Goal: Information Seeking & Learning: Check status

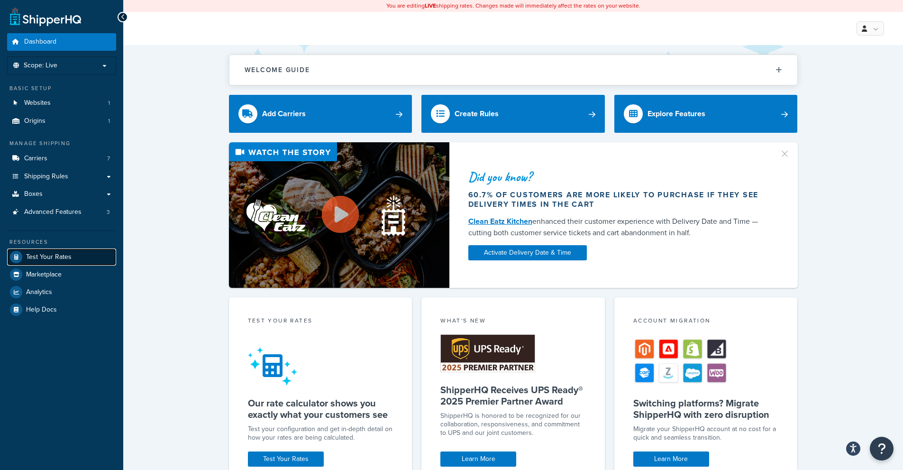
click at [59, 256] on span "Test Your Rates" at bounding box center [48, 257] width 45 height 8
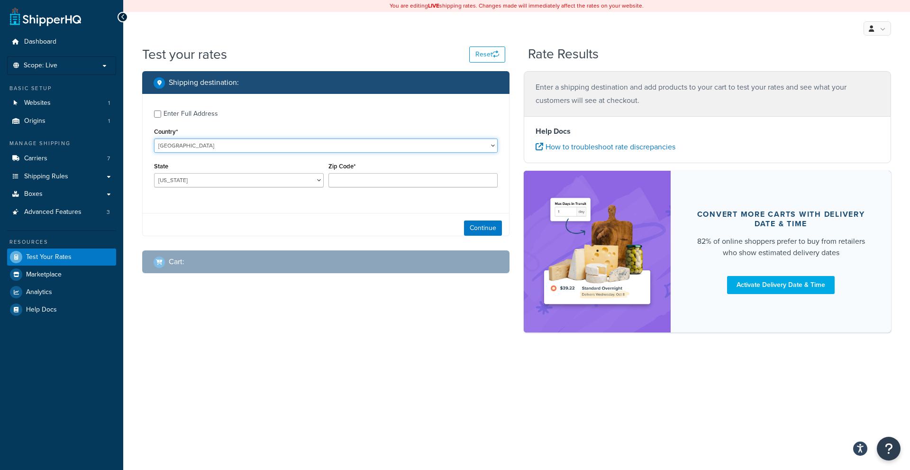
click at [216, 147] on select "United States United Kingdom Afghanistan Åland Islands Albania Algeria American…" at bounding box center [326, 145] width 344 height 14
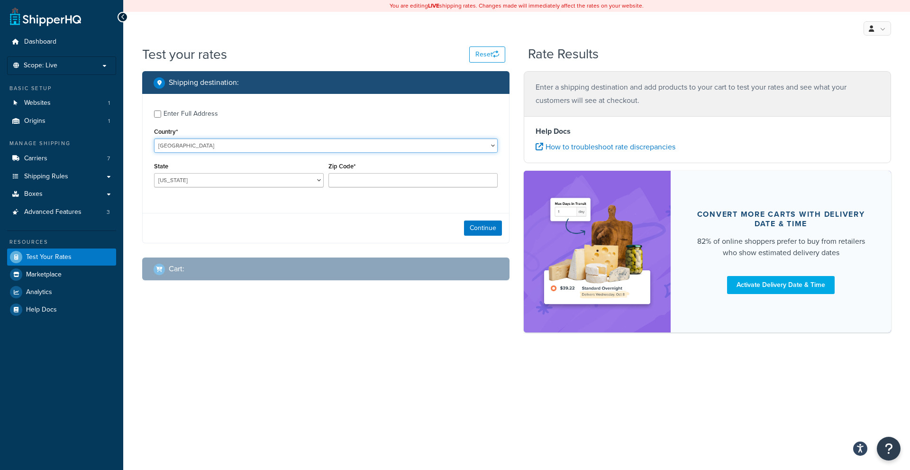
click at [154, 138] on select "United States United Kingdom Afghanistan Åland Islands Albania Algeria American…" at bounding box center [326, 145] width 344 height 14
click at [216, 147] on select "United States United Kingdom Afghanistan Åland Islands Albania Algeria American…" at bounding box center [326, 145] width 344 height 14
select select "ID"
click at [154, 138] on select "United States United Kingdom Afghanistan Åland Islands Albania Algeria American…" at bounding box center [326, 145] width 344 height 14
click at [235, 179] on select "Aceh Bali Bangka Belitung Banten Bengkulu Gorontalo Irian Jaya Jakarta Raya Jam…" at bounding box center [239, 180] width 170 height 14
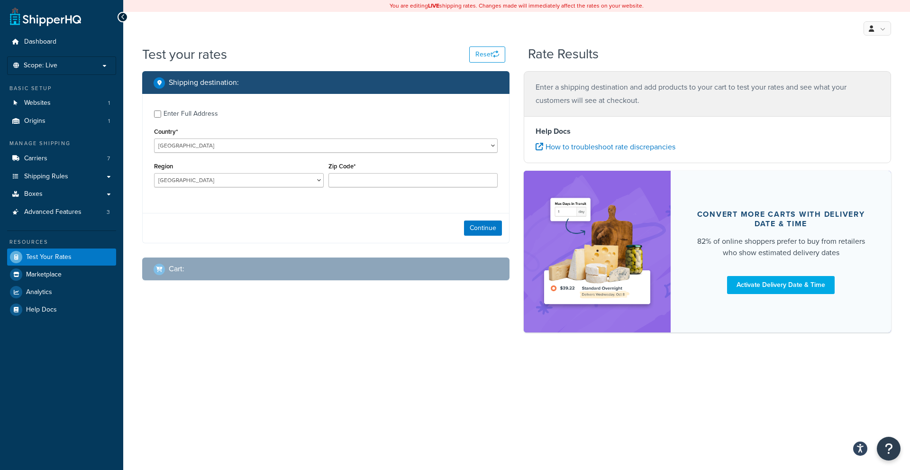
click at [382, 350] on div "Test your rates Reset Rate Results Shipping destination : Enter Full Address Co…" at bounding box center [516, 205] width 787 height 320
click at [297, 179] on select "Aceh Bali Bangka Belitung Banten Bengkulu Gorontalo Irian Jaya Jakarta Raya Jam…" at bounding box center [239, 180] width 170 height 14
select select "AC"
click at [154, 173] on select "Aceh Bali Bangka Belitung Banten Bengkulu Gorontalo Irian Jaya Jakarta Raya Jam…" at bounding box center [239, 180] width 170 height 14
click at [389, 185] on input "Zip Code*" at bounding box center [413, 180] width 170 height 14
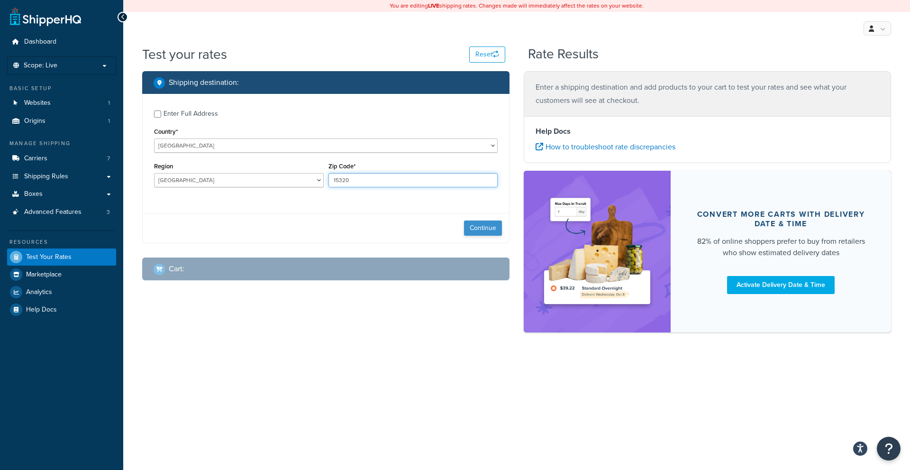
type input "15320"
click at [476, 224] on button "Continue" at bounding box center [483, 227] width 38 height 15
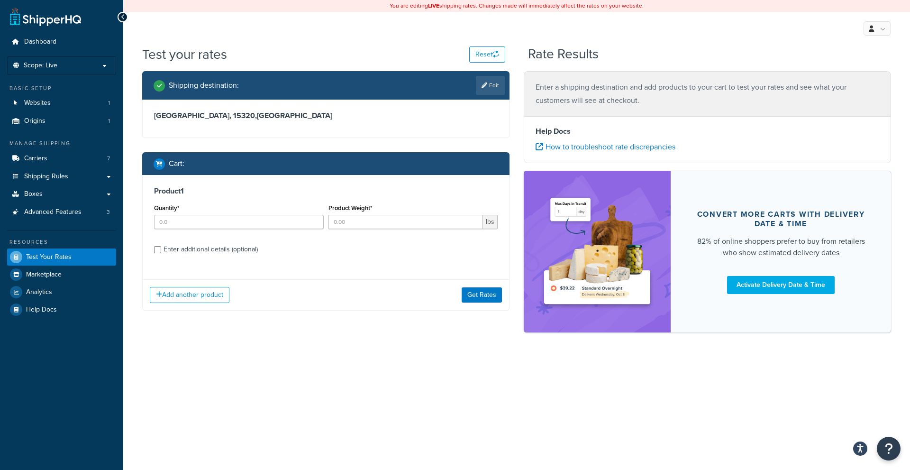
click at [255, 213] on div "Quantity*" at bounding box center [239, 214] width 170 height 27
click at [251, 220] on input "Quantity*" at bounding box center [239, 222] width 170 height 14
type input "1"
click at [373, 226] on input "Product Weight*" at bounding box center [405, 222] width 155 height 14
type input "67"
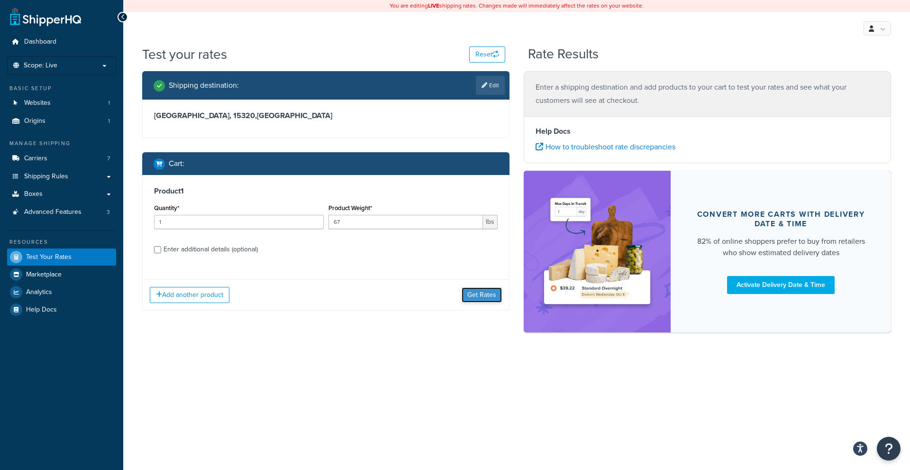
click at [475, 299] on button "Get Rates" at bounding box center [482, 294] width 40 height 15
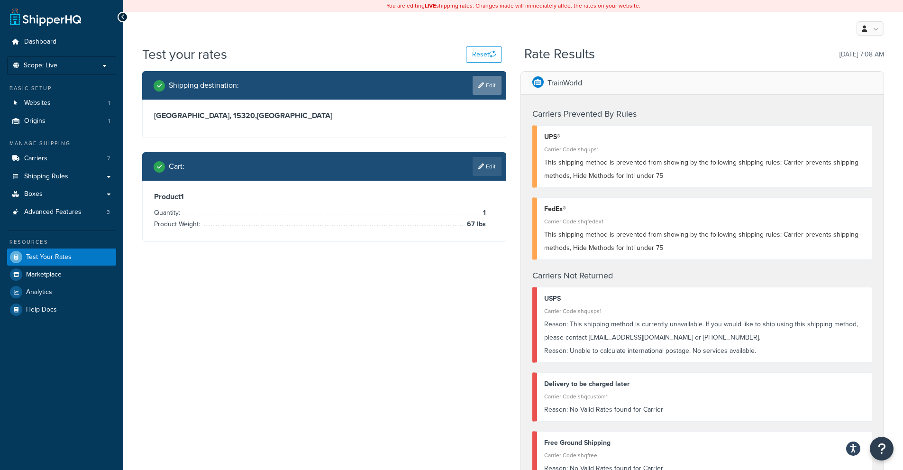
click at [484, 84] on link "Edit" at bounding box center [486, 85] width 29 height 19
select select "ID"
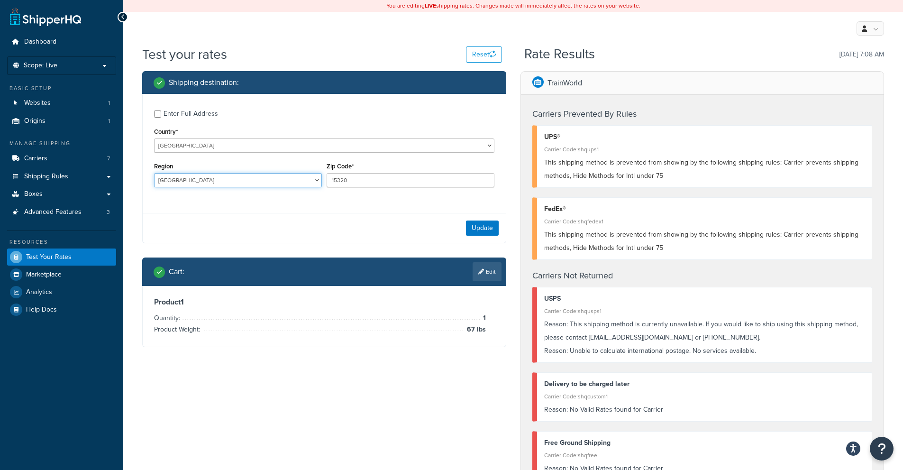
click at [197, 181] on select "Aceh Bali Bangka Belitung Banten Bengkulu Gorontalo Irian Jaya Jakarta Raya Jam…" at bounding box center [238, 180] width 168 height 14
select select "IJ"
click at [154, 173] on select "Aceh Bali Bangka Belitung Banten Bengkulu Gorontalo Irian Jaya Jakarta Raya Jam…" at bounding box center [238, 180] width 168 height 14
click at [480, 228] on button "Update" at bounding box center [482, 227] width 33 height 15
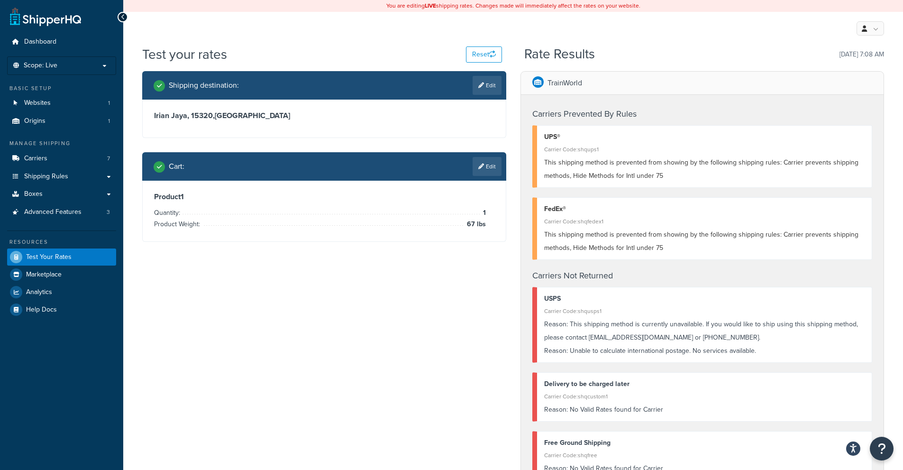
click at [254, 186] on div "Product 1 Quantity: 1 Product Weight: 67 lbs" at bounding box center [324, 211] width 363 height 61
click at [251, 89] on div "Shipping destination : Edit" at bounding box center [328, 85] width 348 height 19
click at [268, 163] on div "Cart : Edit" at bounding box center [328, 166] width 348 height 19
click at [484, 169] on link "Edit" at bounding box center [486, 166] width 29 height 19
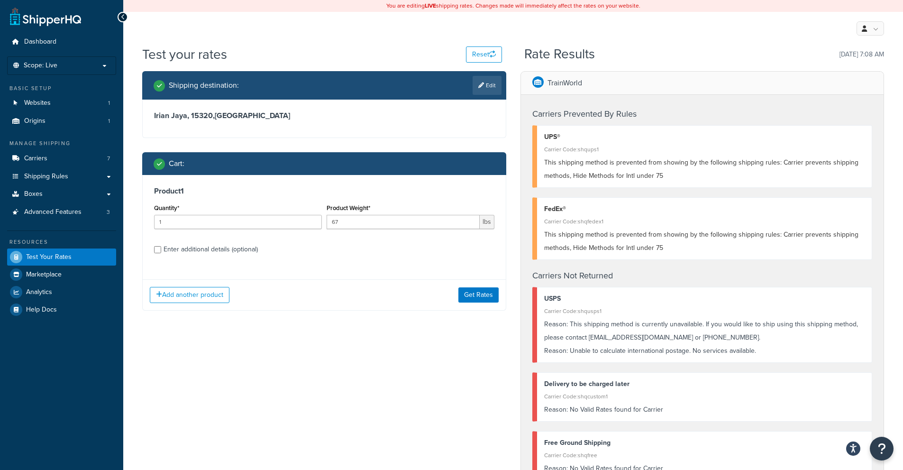
click at [179, 251] on div "Enter additional details (optional)" at bounding box center [210, 249] width 94 height 13
click at [161, 251] on input "Enter additional details (optional)" at bounding box center [157, 249] width 7 height 7
checkbox input "true"
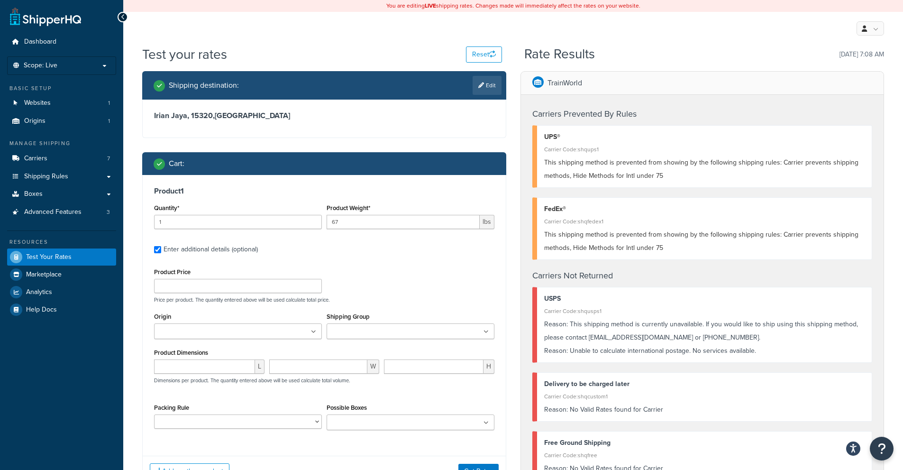
click at [263, 278] on div "Product Price" at bounding box center [238, 278] width 168 height 27
click at [264, 281] on input "Product Price" at bounding box center [238, 286] width 168 height 14
type input "200.00"
click at [353, 268] on div "Product Price 200.00 Price per product. The quantity entered above will be used…" at bounding box center [324, 283] width 345 height 37
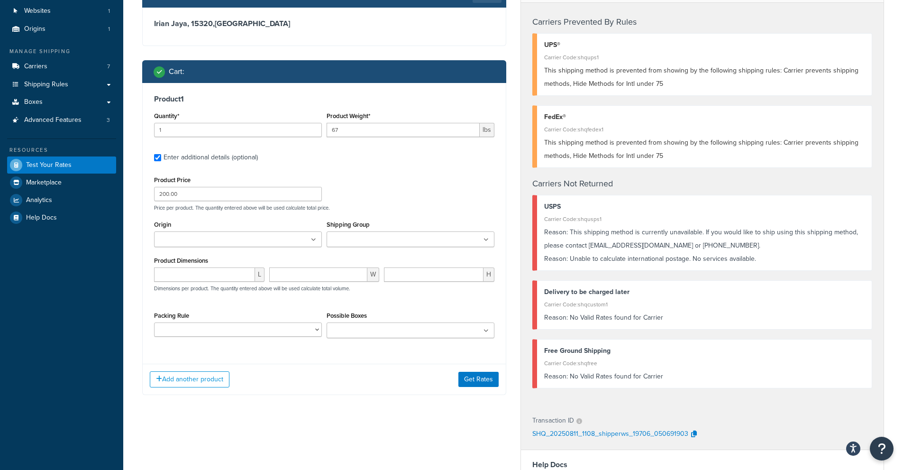
scroll to position [95, 0]
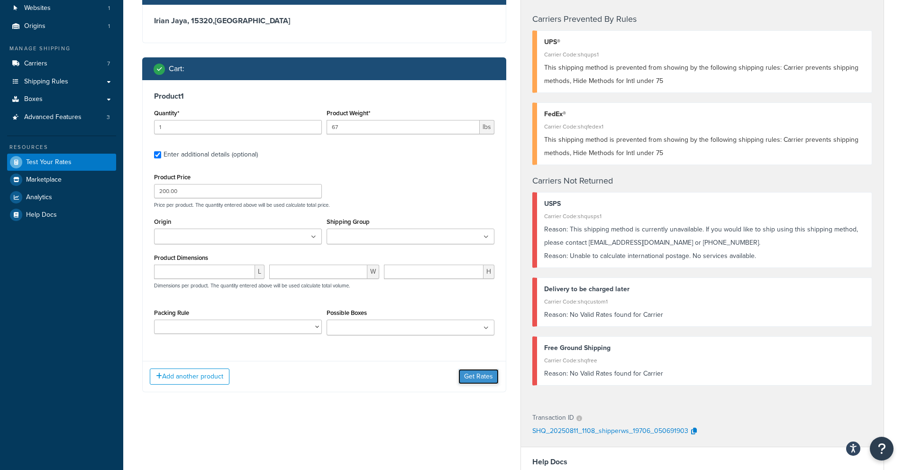
click at [471, 381] on button "Get Rates" at bounding box center [478, 376] width 40 height 15
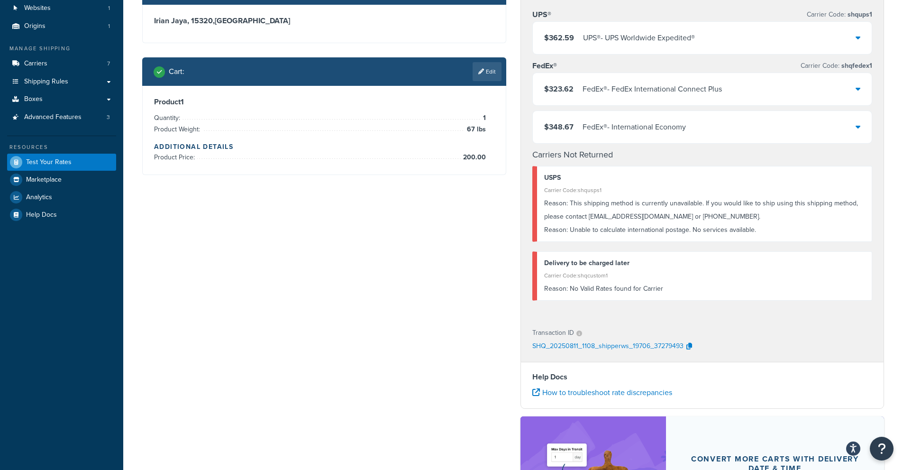
click at [631, 349] on p "SHQ_20250811_1108_shipperws_19706_37279493" at bounding box center [607, 346] width 151 height 14
click at [631, 348] on p "SHQ_20250811_1108_shipperws_19706_37279493" at bounding box center [607, 346] width 151 height 14
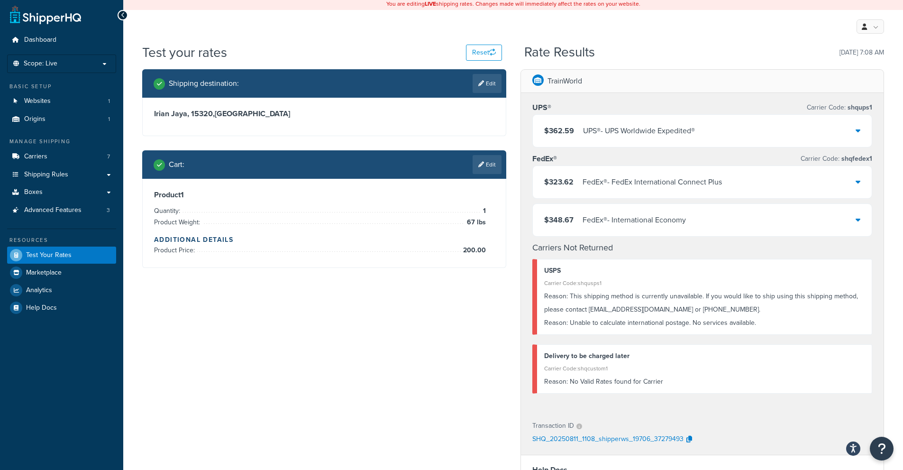
scroll to position [0, 0]
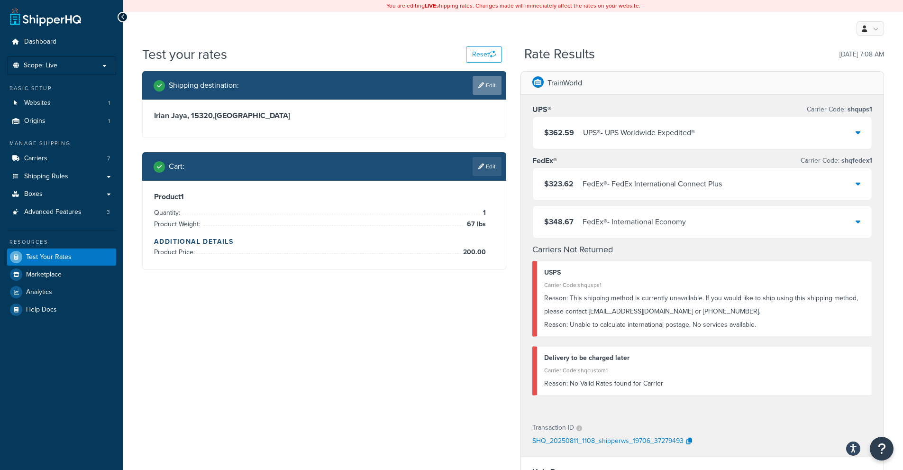
click at [485, 82] on link "Edit" at bounding box center [486, 85] width 29 height 19
select select "ID"
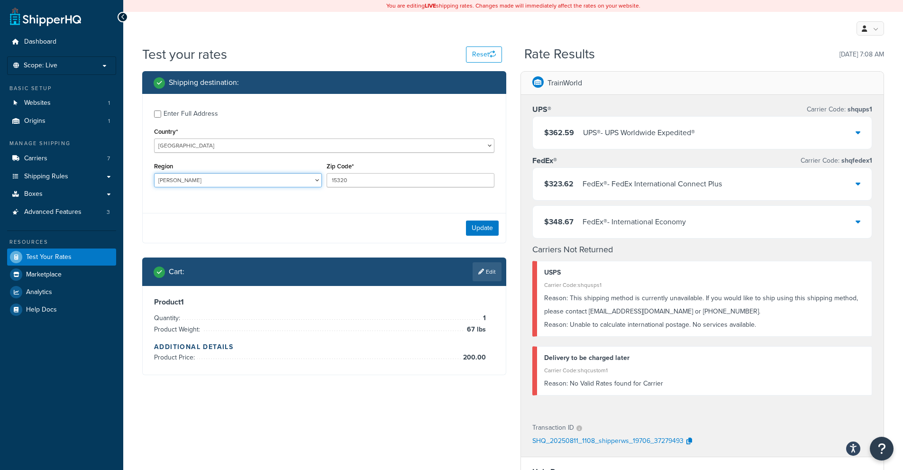
click at [208, 181] on select "Aceh Bali Bangka Belitung Banten Bengkulu Gorontalo Irian Jaya Jakarta Raya Jam…" at bounding box center [238, 180] width 168 height 14
click at [435, 434] on div "Shipping destination : Enter Full Address Country* United States United Kingdom…" at bounding box center [513, 375] width 756 height 609
click at [222, 187] on select "Aceh Bali Bangka Belitung Banten Bengkulu Gorontalo Irian Jaya Jakarta Raya Jam…" at bounding box center [238, 180] width 168 height 14
select select "BT"
click at [154, 173] on select "Aceh Bali Bangka Belitung Banten Bengkulu Gorontalo Irian Jaya Jakarta Raya Jam…" at bounding box center [238, 180] width 168 height 14
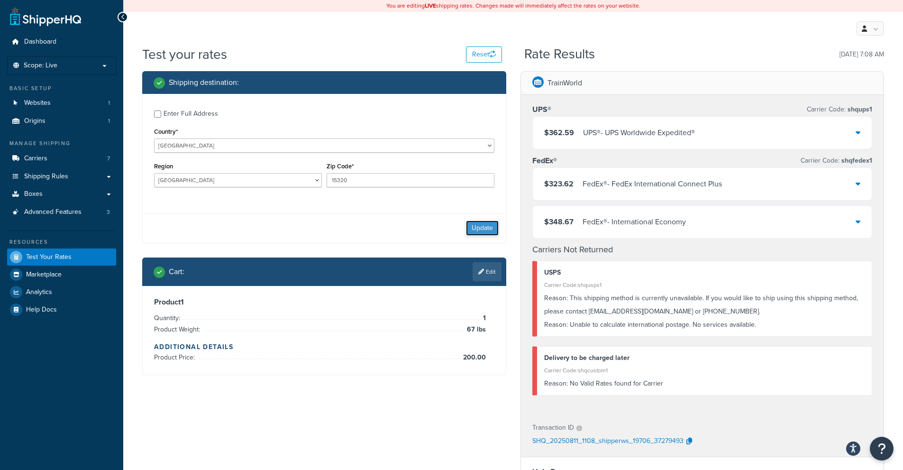
click at [479, 227] on button "Update" at bounding box center [482, 227] width 33 height 15
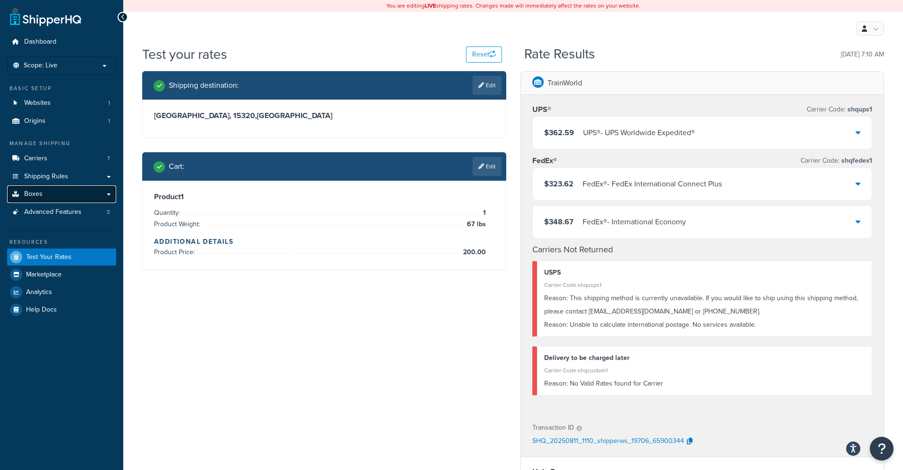
click at [46, 189] on link "Boxes" at bounding box center [61, 194] width 109 height 18
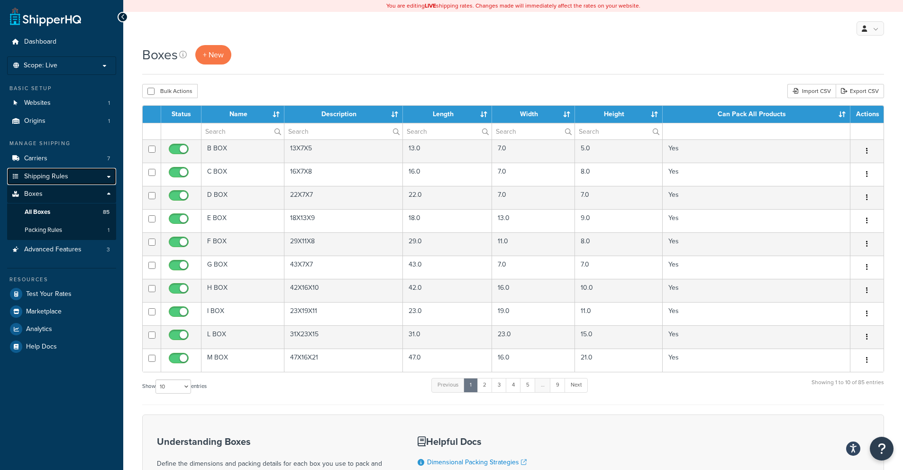
click at [53, 170] on link "Shipping Rules" at bounding box center [61, 177] width 109 height 18
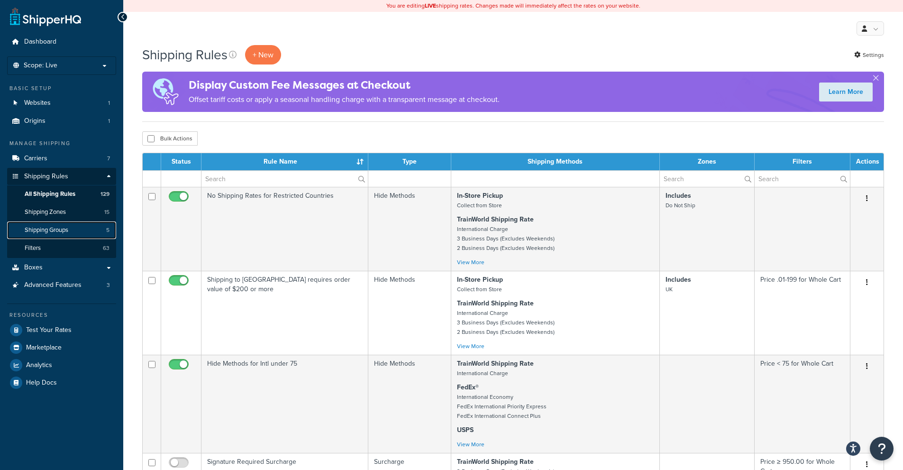
click at [43, 230] on span "Shipping Groups" at bounding box center [47, 230] width 44 height 8
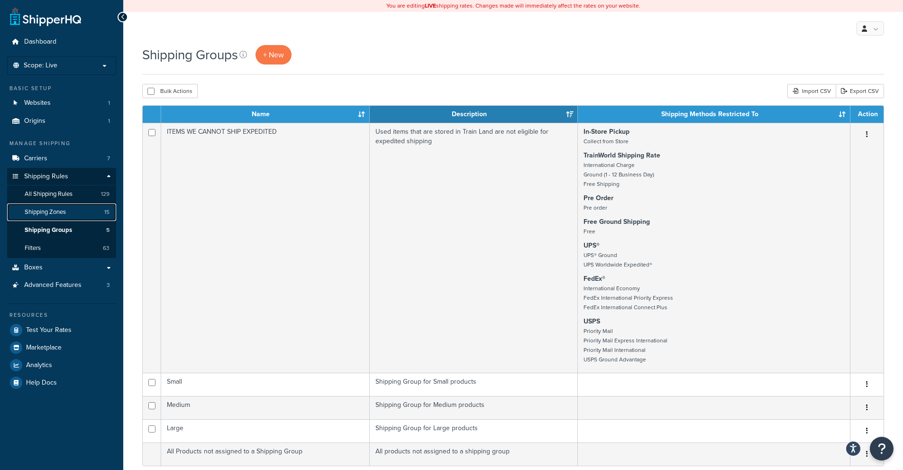
click at [60, 211] on span "Shipping Zones" at bounding box center [45, 212] width 41 height 8
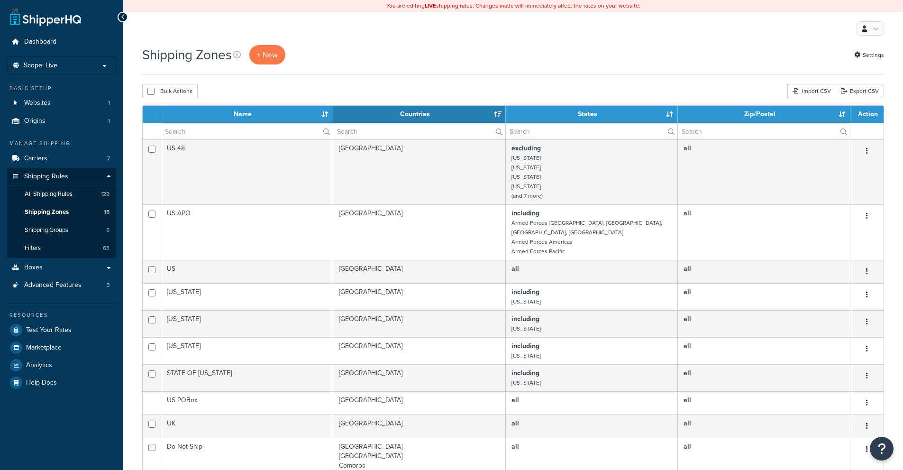
select select "15"
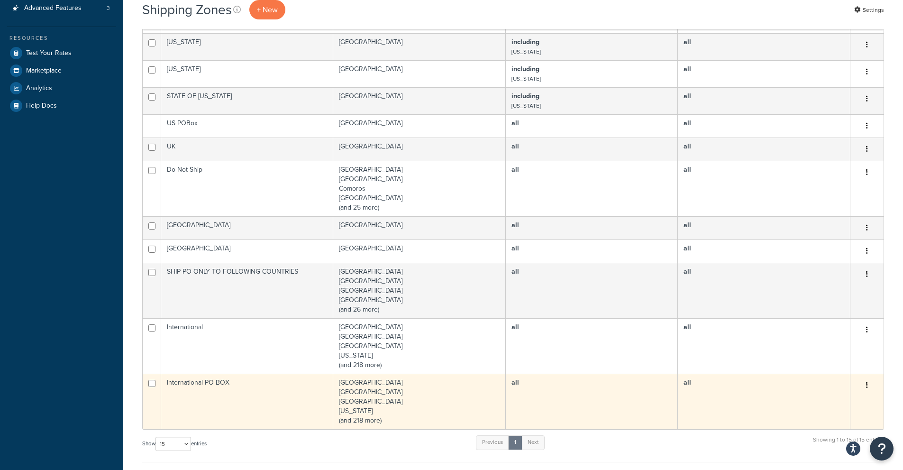
scroll to position [190, 0]
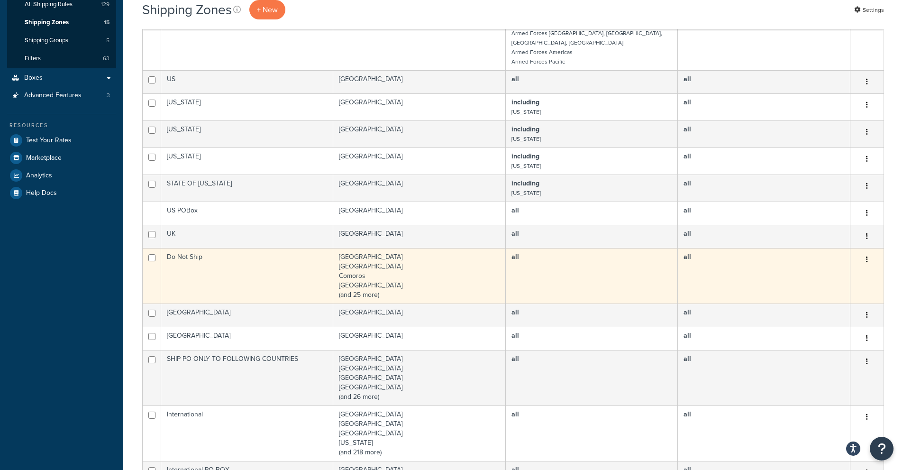
click at [364, 284] on td "Myanmar Central African Republic Comoros Cuba (and 25 more)" at bounding box center [419, 275] width 172 height 55
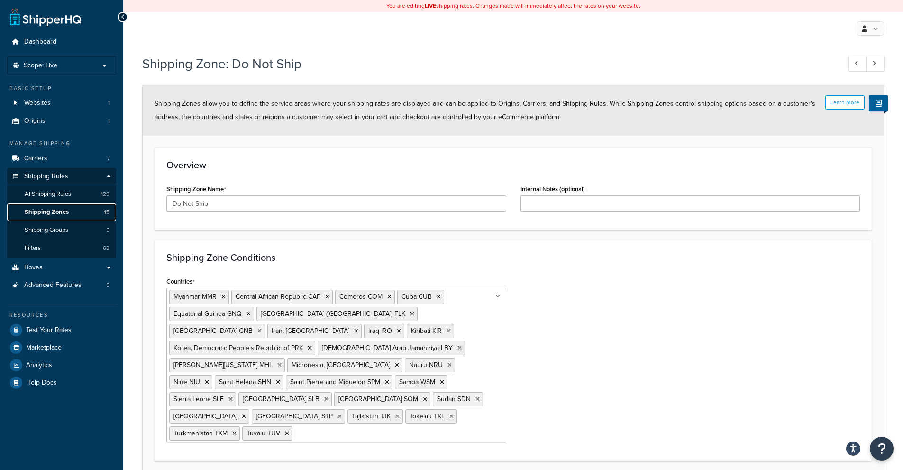
click at [81, 212] on link "Shipping Zones 15" at bounding box center [61, 212] width 109 height 18
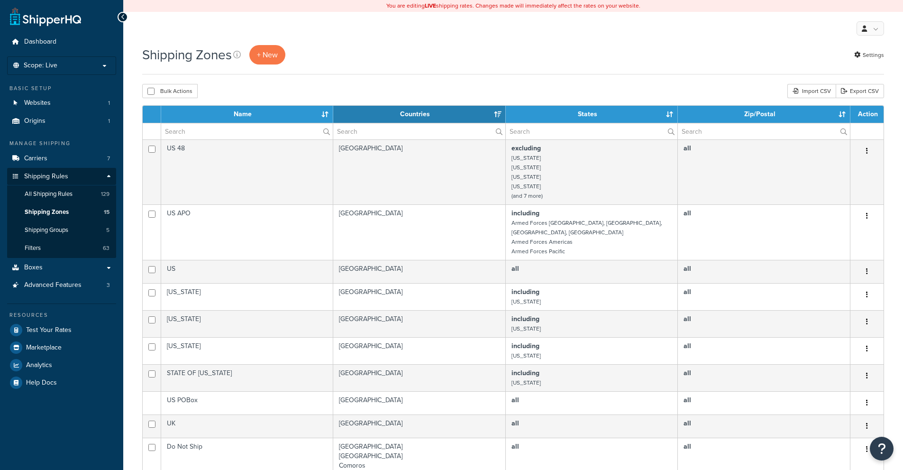
select select "15"
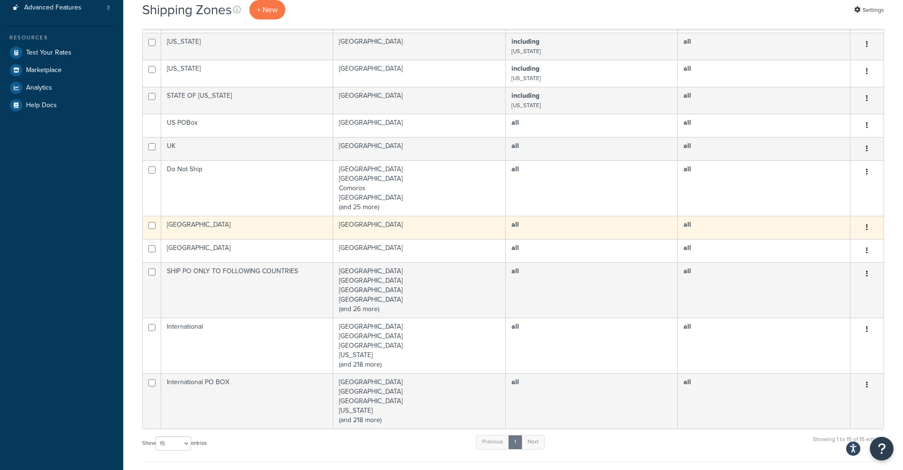
scroll to position [284, 0]
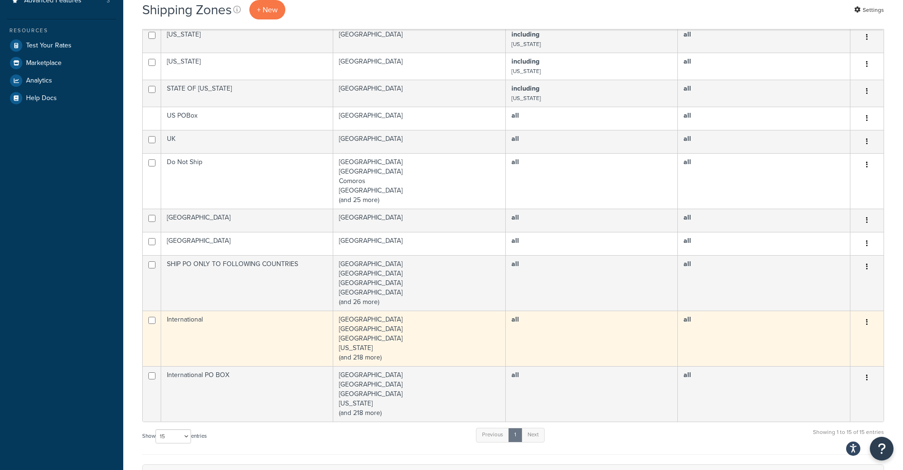
click at [386, 338] on td "Afghanistan Albania Algeria American Samoa (and 218 more)" at bounding box center [419, 337] width 172 height 55
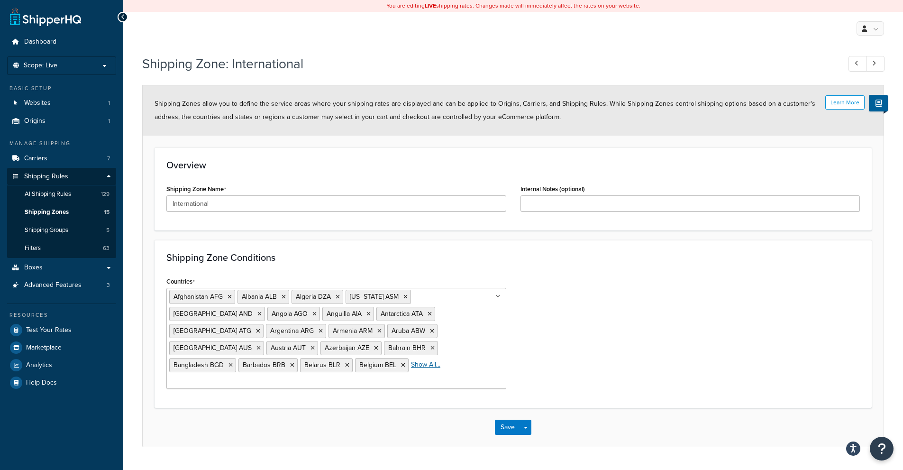
click at [411, 369] on li "Show All..." at bounding box center [425, 364] width 29 height 13
